Goal: Information Seeking & Learning: Check status

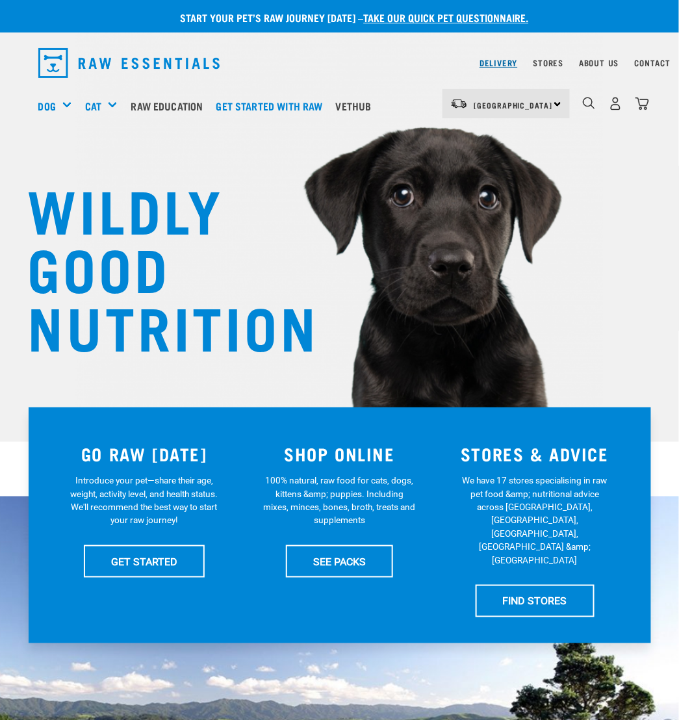
click at [490, 63] on link "Delivery" at bounding box center [498, 62] width 38 height 5
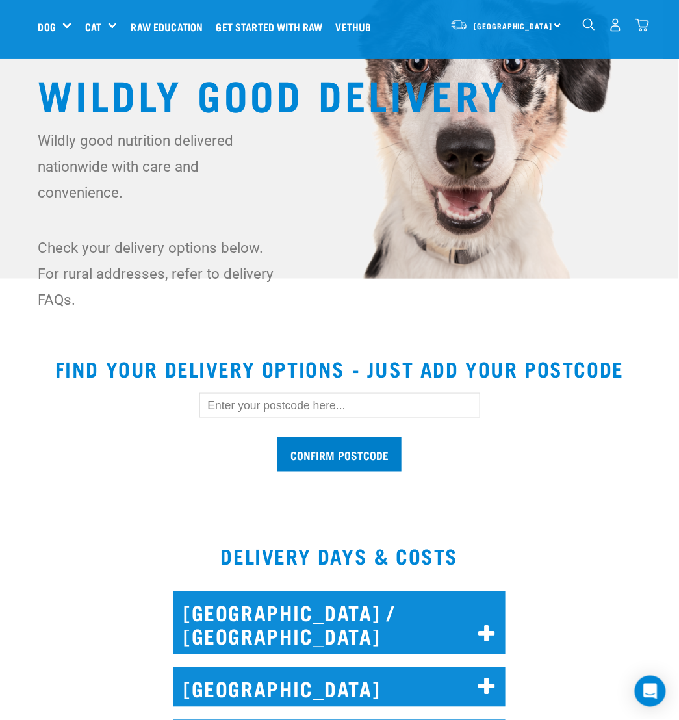
scroll to position [130, 0]
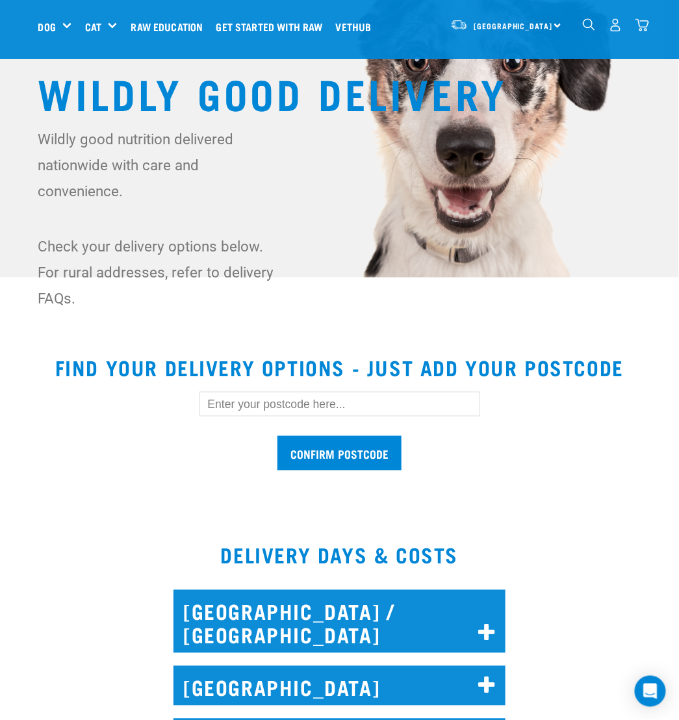
click at [305, 406] on input "text" at bounding box center [339, 404] width 281 height 25
type input "2010"
click at [300, 450] on input "Confirm postcode" at bounding box center [339, 453] width 124 height 34
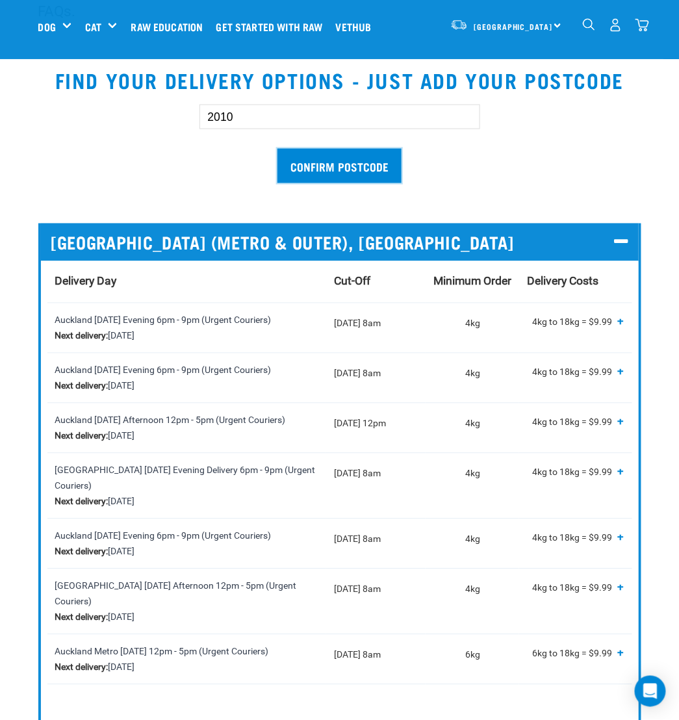
scroll to position [454, 0]
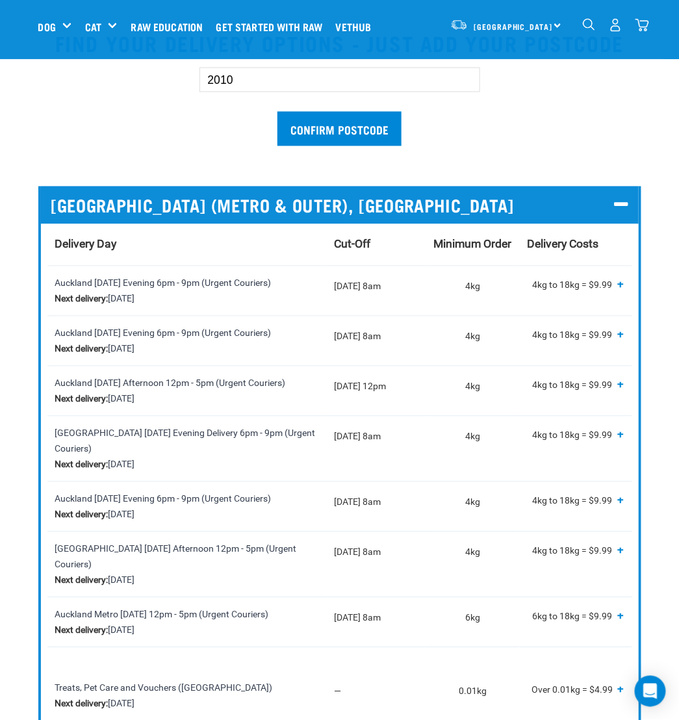
drag, startPoint x: 616, startPoint y: 103, endPoint x: 617, endPoint y: 95, distance: 7.9
click at [616, 103] on div "2010 Confirm postcode" at bounding box center [340, 100] width 644 height 107
